Goal: Use online tool/utility: Utilize a website feature to perform a specific function

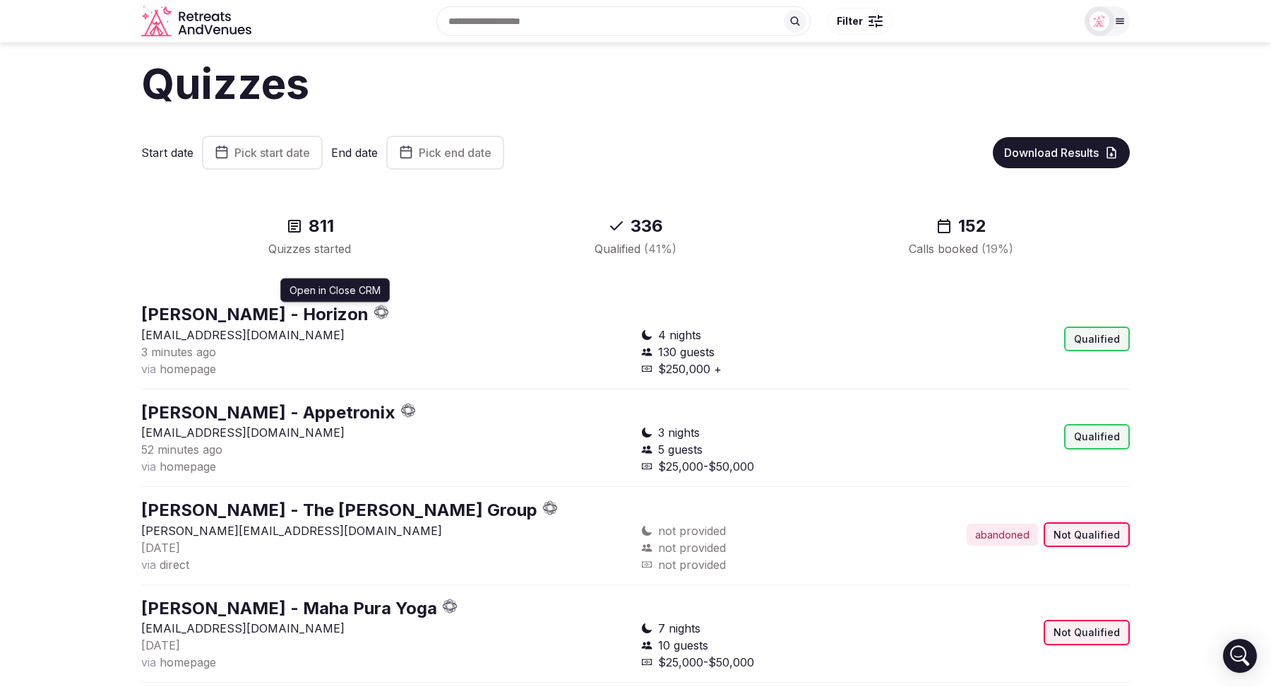
click at [374, 311] on icon "button" at bounding box center [381, 311] width 15 height 15
click at [401, 410] on icon "button" at bounding box center [408, 410] width 15 height 15
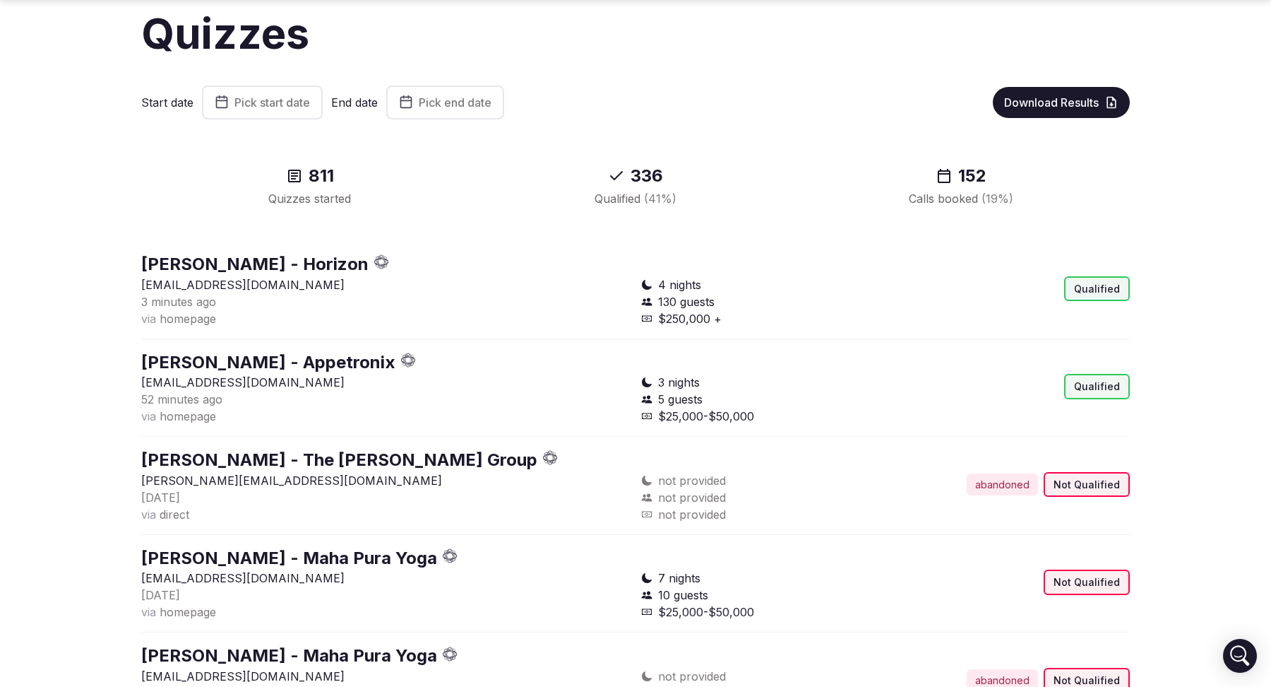
scroll to position [54, 0]
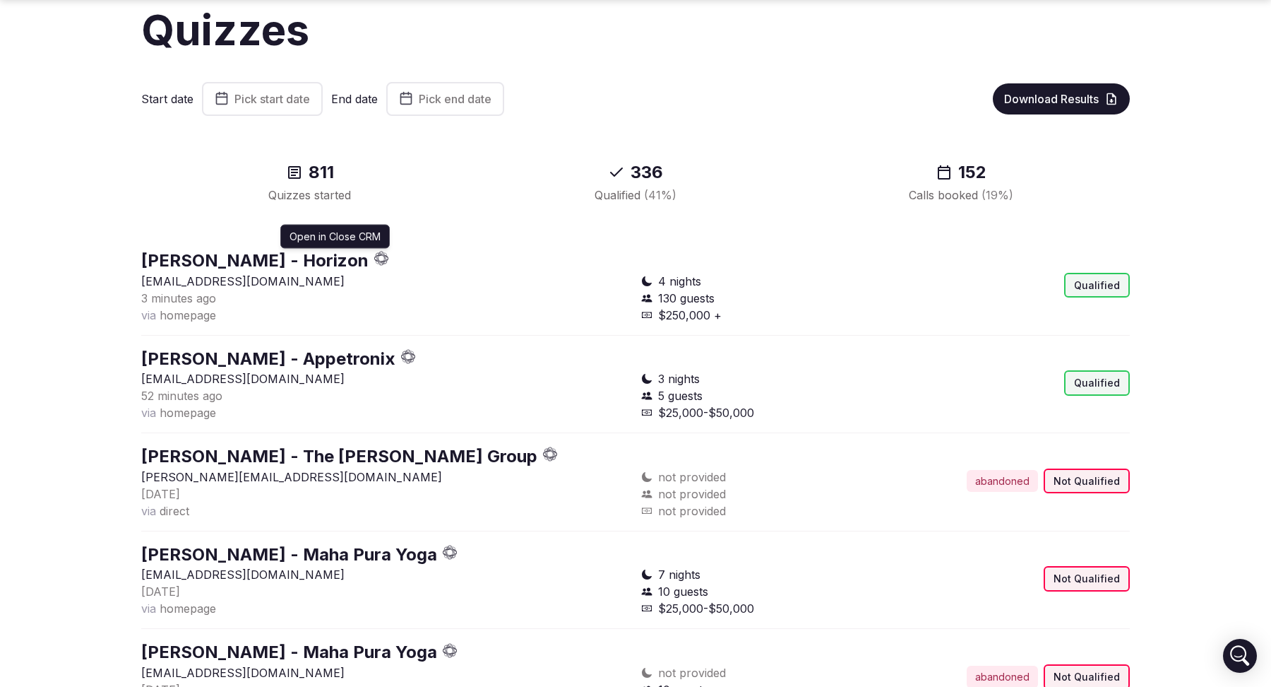
click at [379, 261] on icon "button" at bounding box center [381, 261] width 4 height 4
click at [374, 259] on icon "button" at bounding box center [381, 258] width 15 height 15
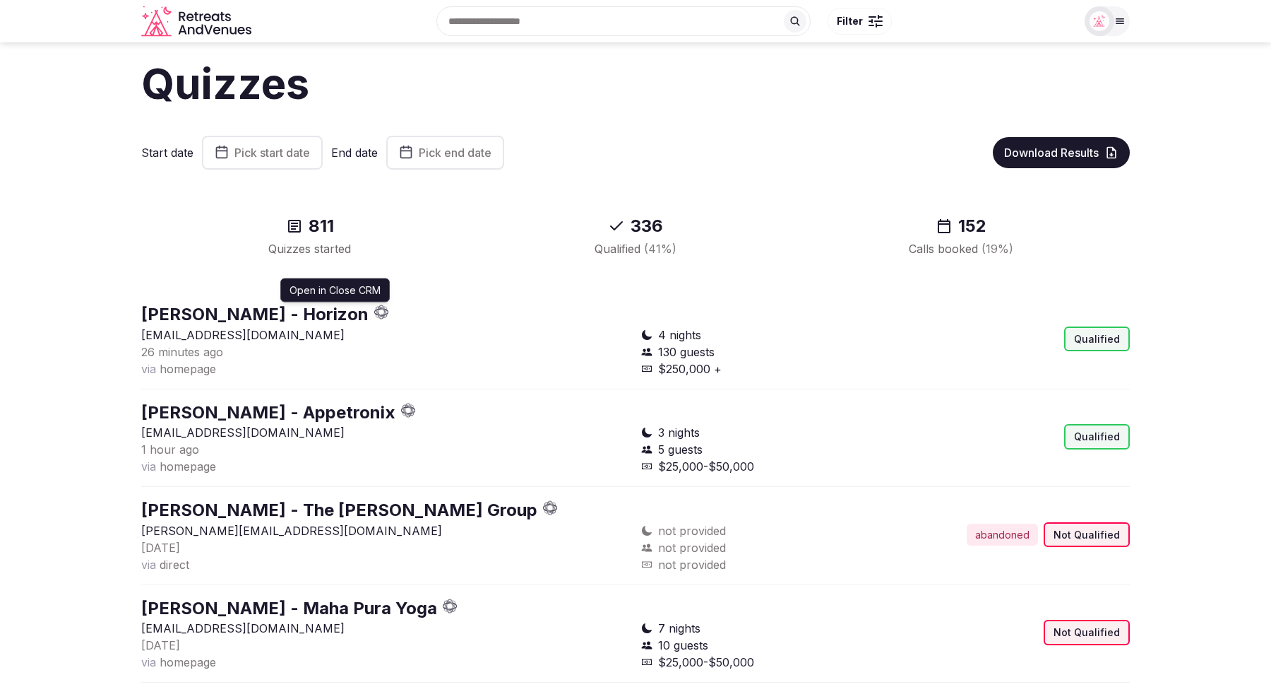
click at [374, 314] on icon "button" at bounding box center [381, 311] width 15 height 15
click at [374, 311] on icon "button" at bounding box center [381, 311] width 15 height 15
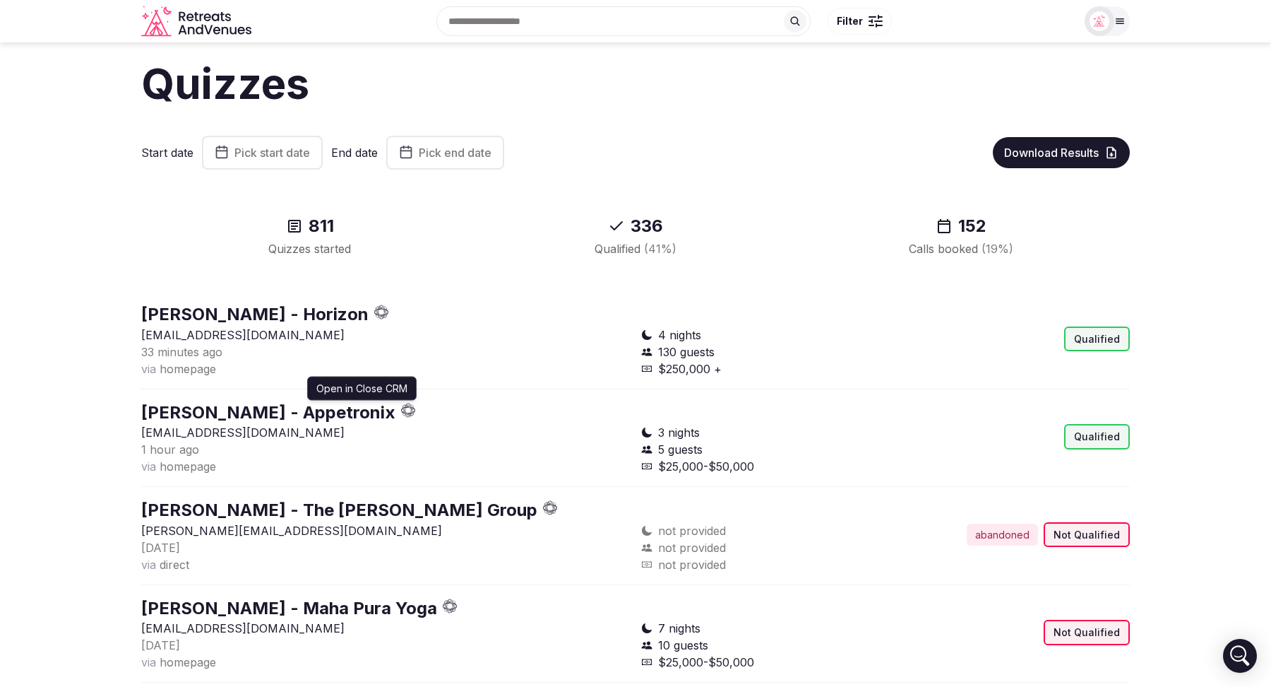
click at [406, 406] on icon "button" at bounding box center [408, 407] width 4 height 4
click at [374, 316] on icon "button" at bounding box center [381, 311] width 15 height 15
click at [412, 408] on icon "button" at bounding box center [412, 408] width 1 height 1
click at [235, 316] on link "Morgan - Horizon" at bounding box center [254, 314] width 227 height 20
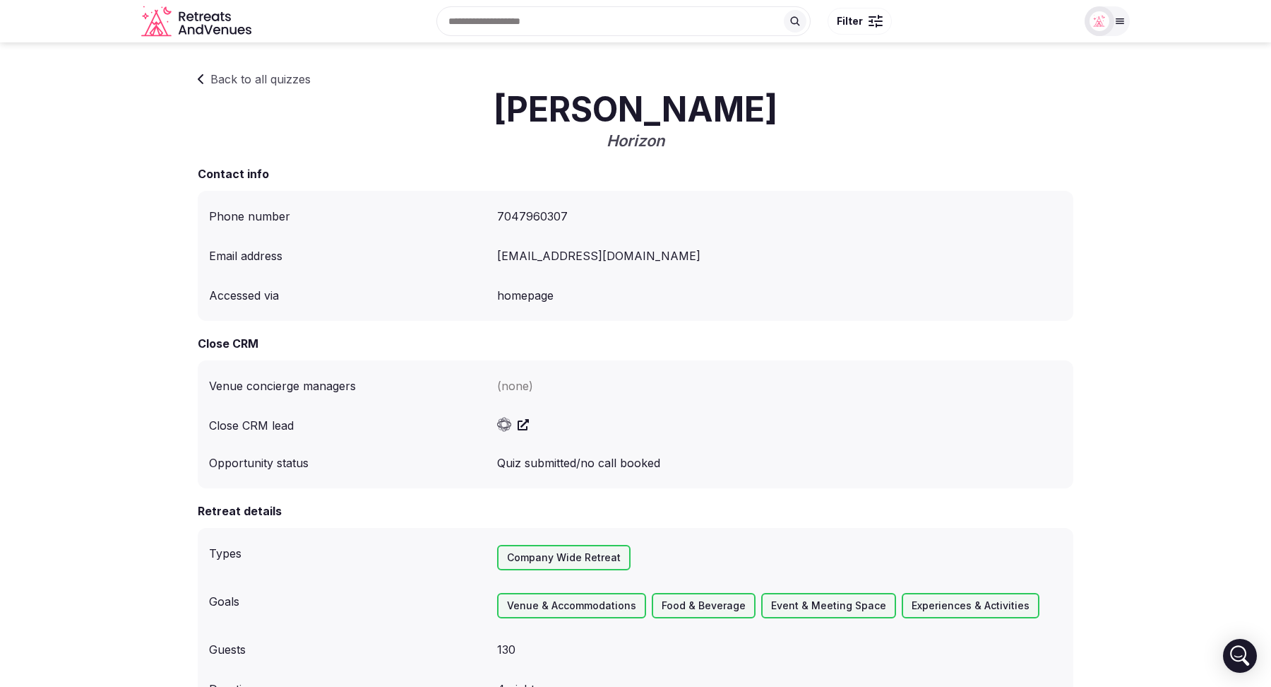
click at [232, 73] on link "Back to all quizzes" at bounding box center [254, 79] width 113 height 17
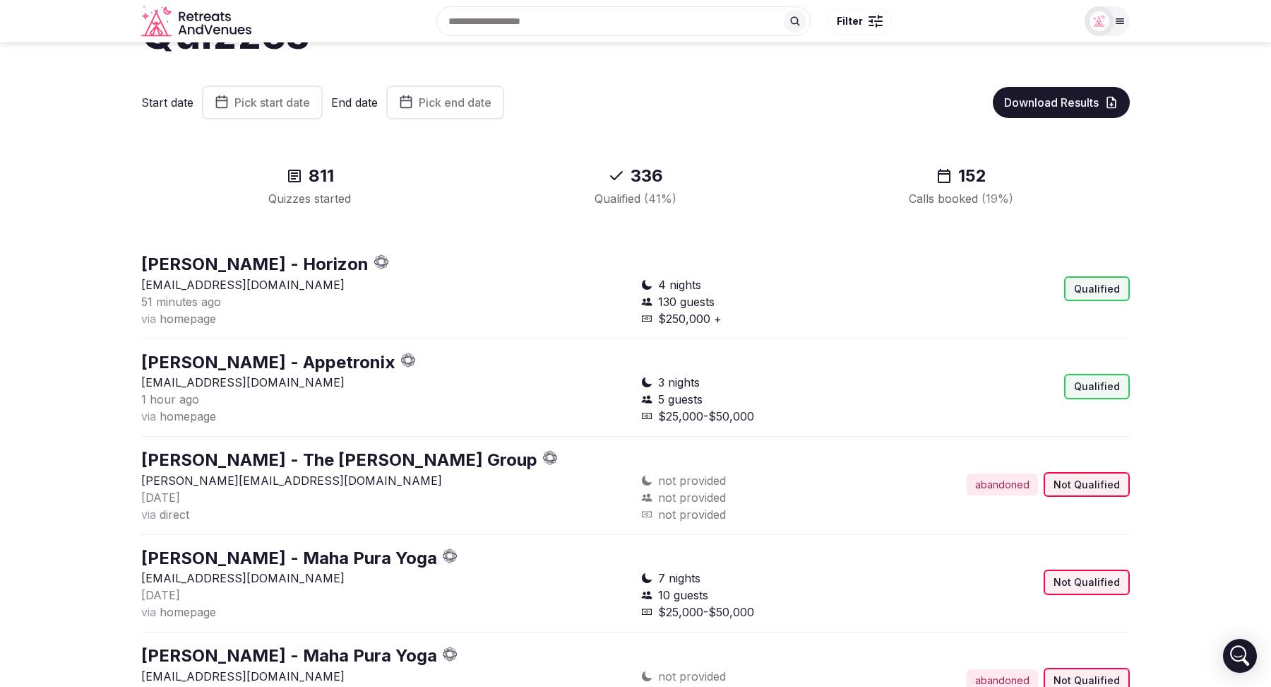
scroll to position [54, 0]
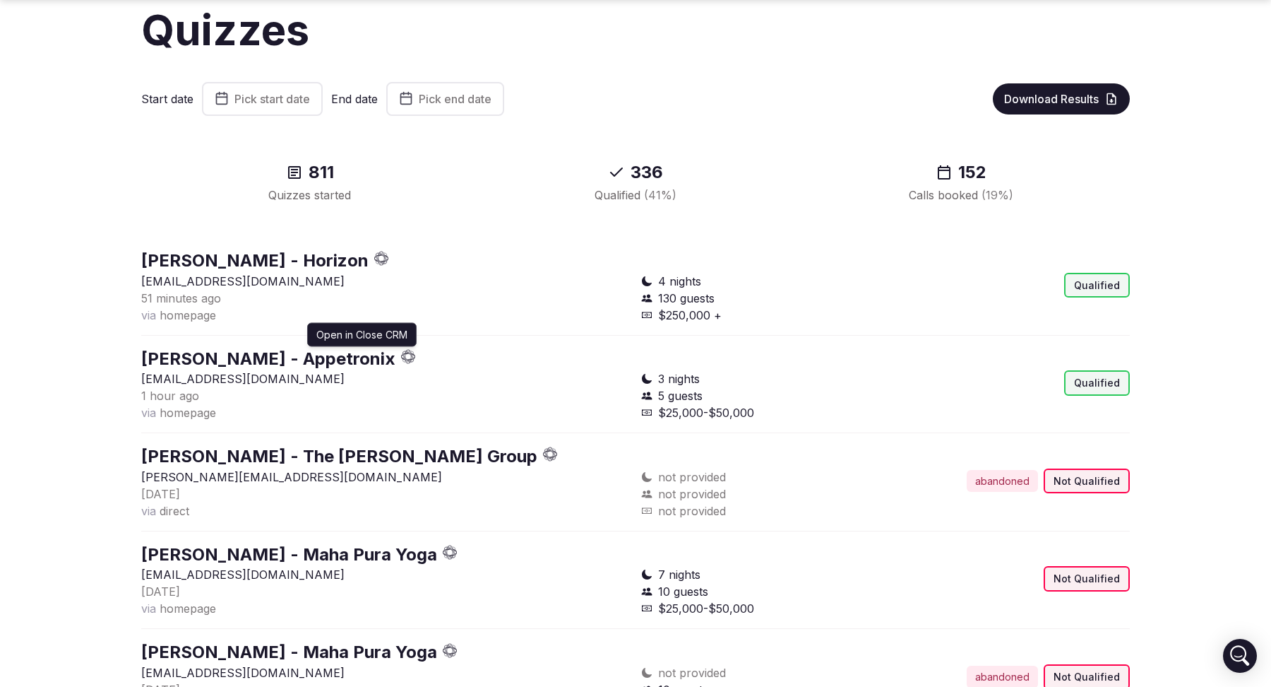
click at [401, 357] on icon "button" at bounding box center [408, 356] width 15 height 15
drag, startPoint x: 732, startPoint y: 314, endPoint x: 660, endPoint y: 283, distance: 78.1
click at [660, 283] on div "4 nights 130 guests $250,000 +" at bounding box center [760, 298] width 239 height 51
click at [477, 242] on div "Start date Pick start date End date Pick end date Download Results 811 Quizzes …" at bounding box center [635, 669] width 989 height 1174
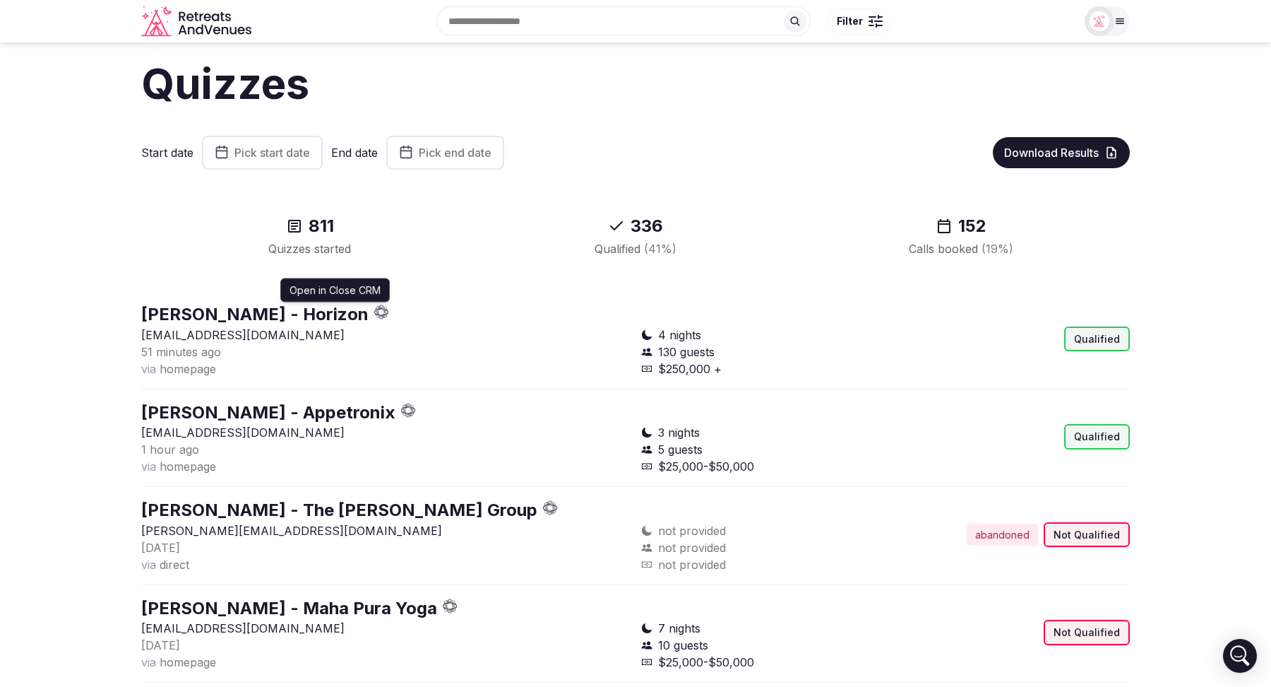
click at [376, 309] on icon "button" at bounding box center [379, 310] width 6 height 2
click at [379, 314] on icon "button" at bounding box center [381, 315] width 4 height 4
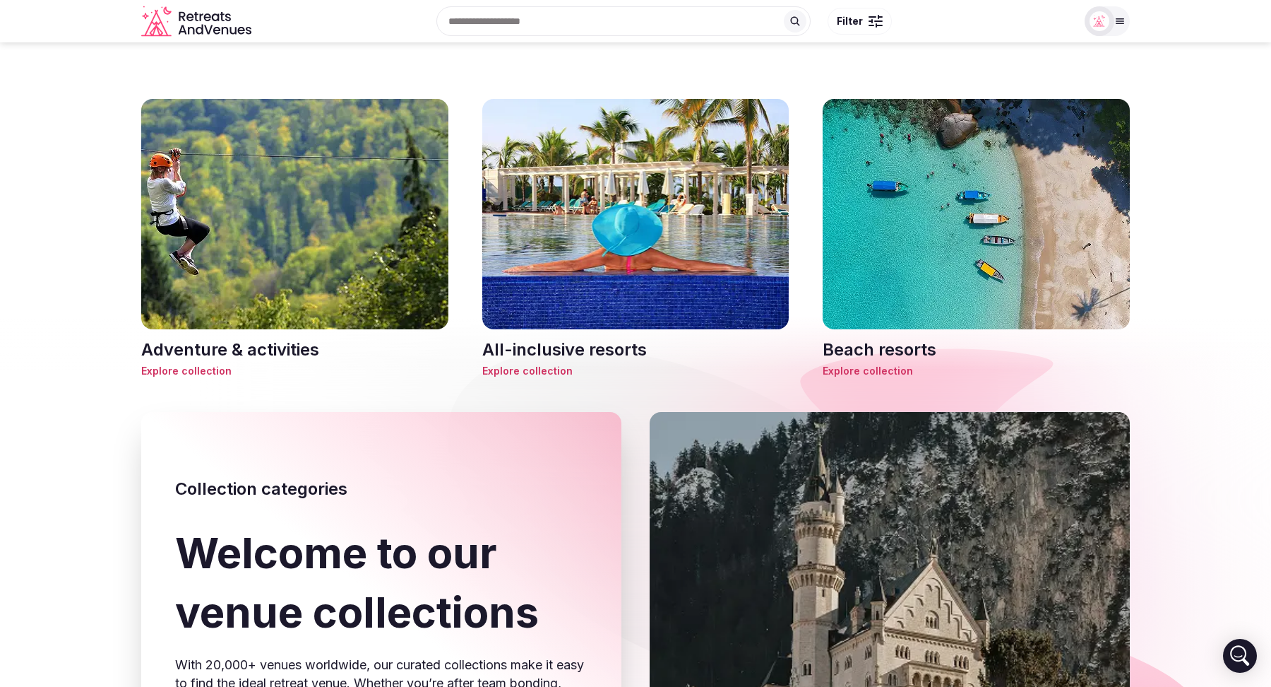
click at [859, 20] on span "Filter" at bounding box center [850, 21] width 26 height 14
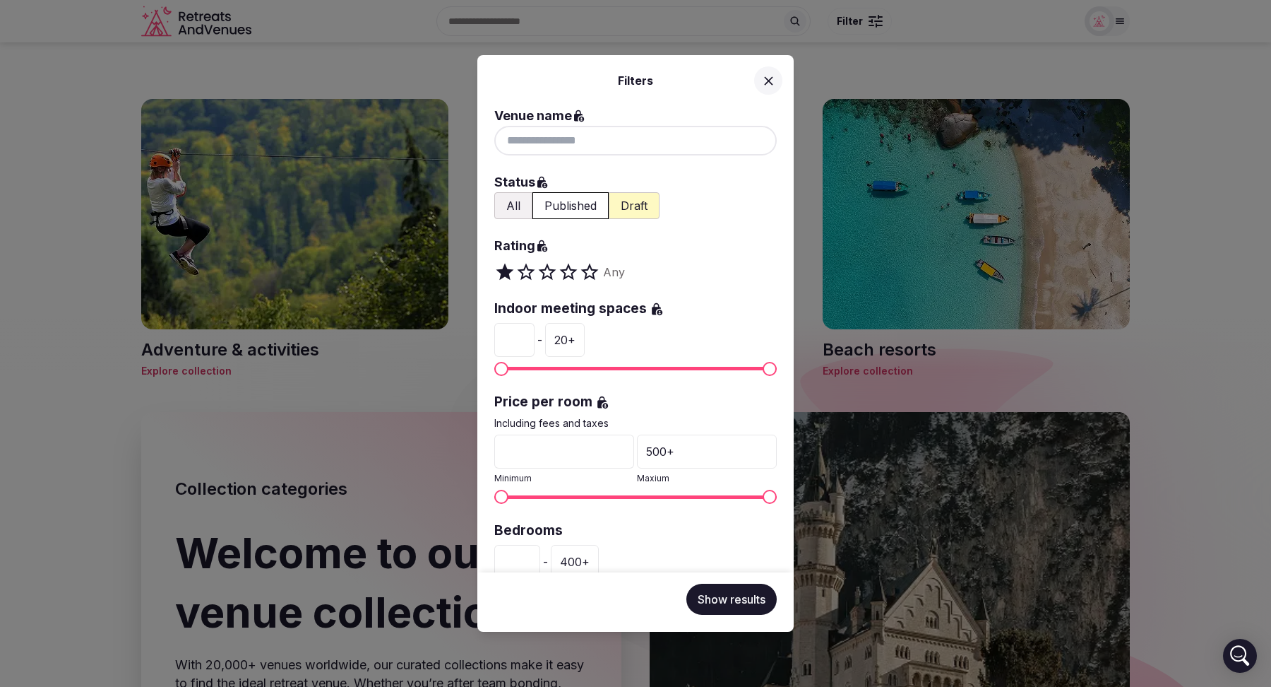
click at [774, 77] on icon at bounding box center [768, 80] width 15 height 15
